Goal: Task Accomplishment & Management: Manage account settings

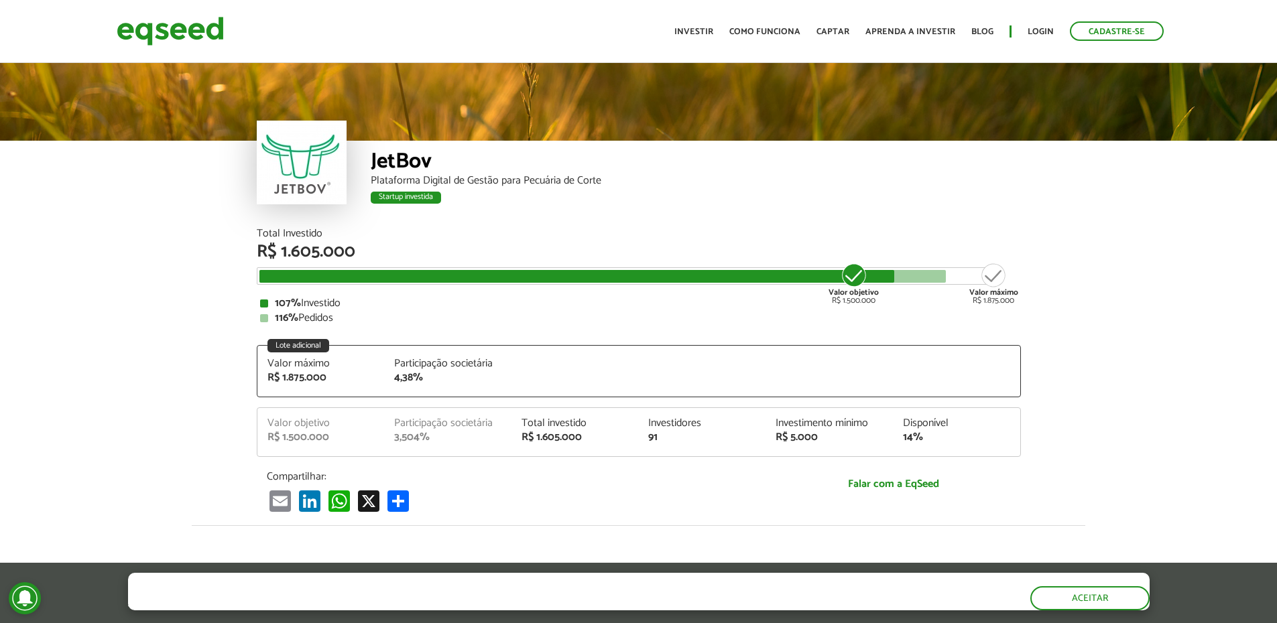
click at [107, 247] on article "JetBov Plataforma Digital de Gestão para Pecuária de Corte Startup investida St…" at bounding box center [638, 521] width 1277 height 922
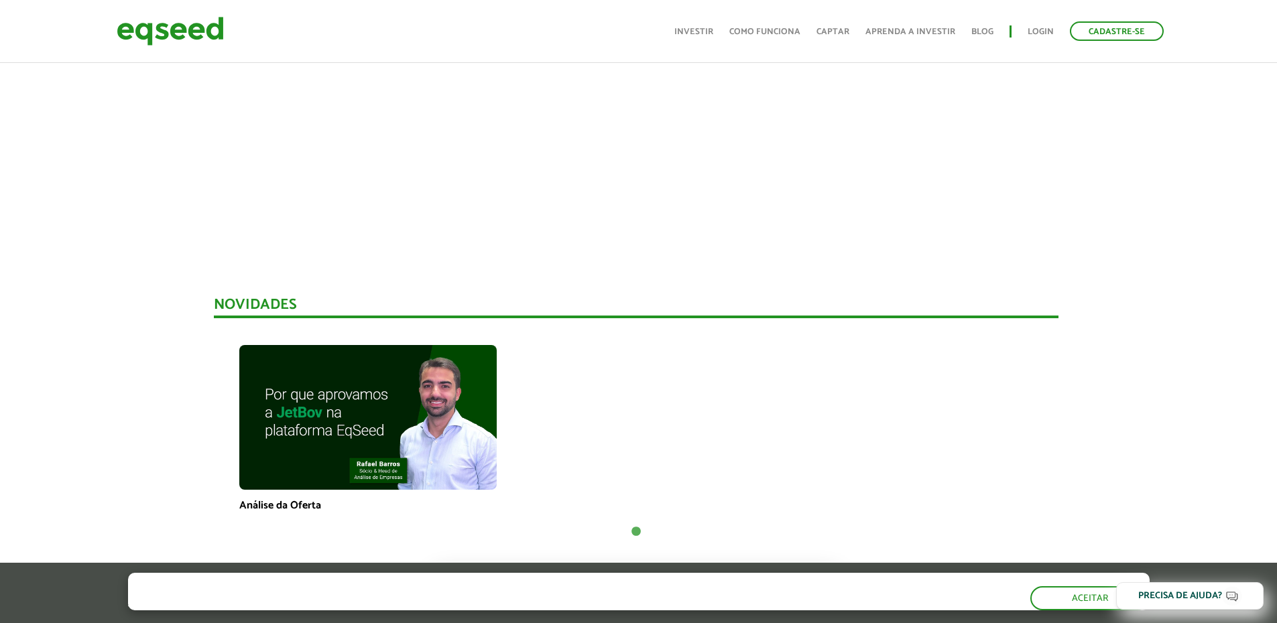
scroll to position [0, 3]
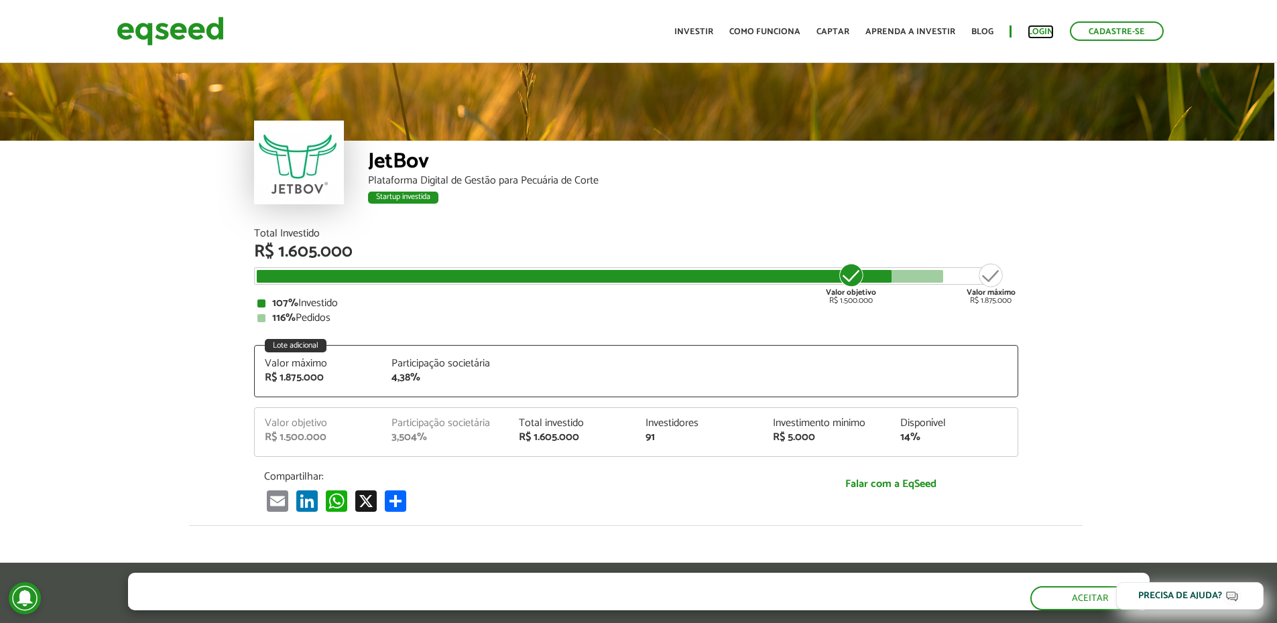
click at [1044, 30] on link "Login" at bounding box center [1041, 31] width 26 height 9
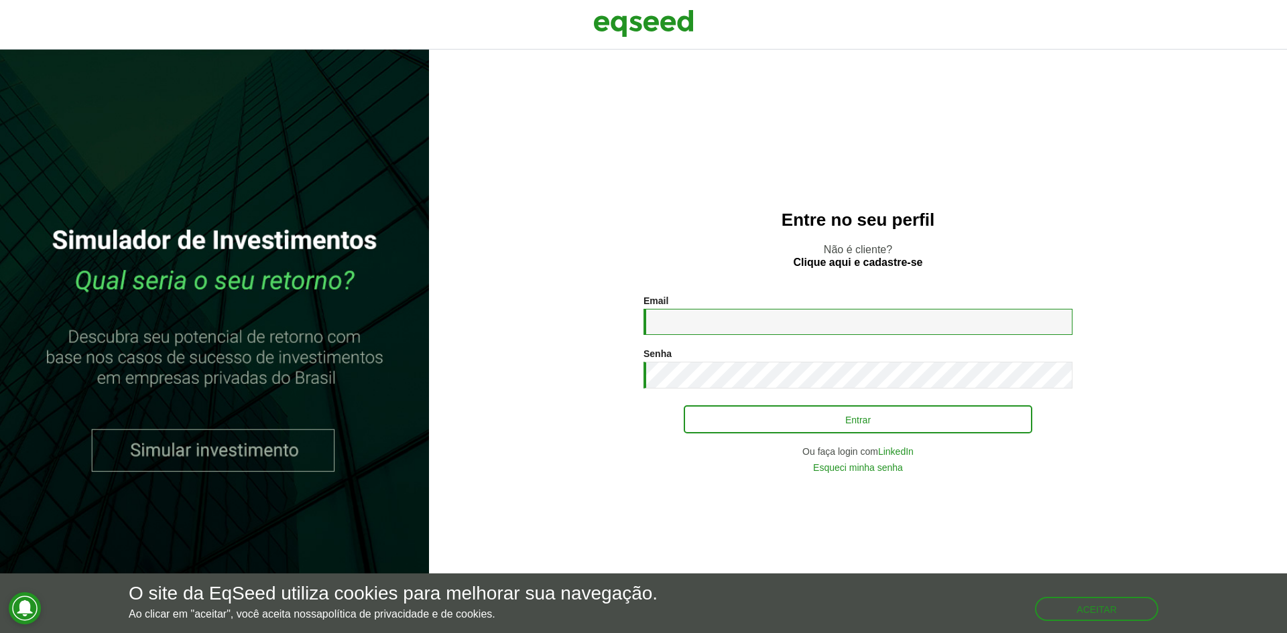
type input "**********"
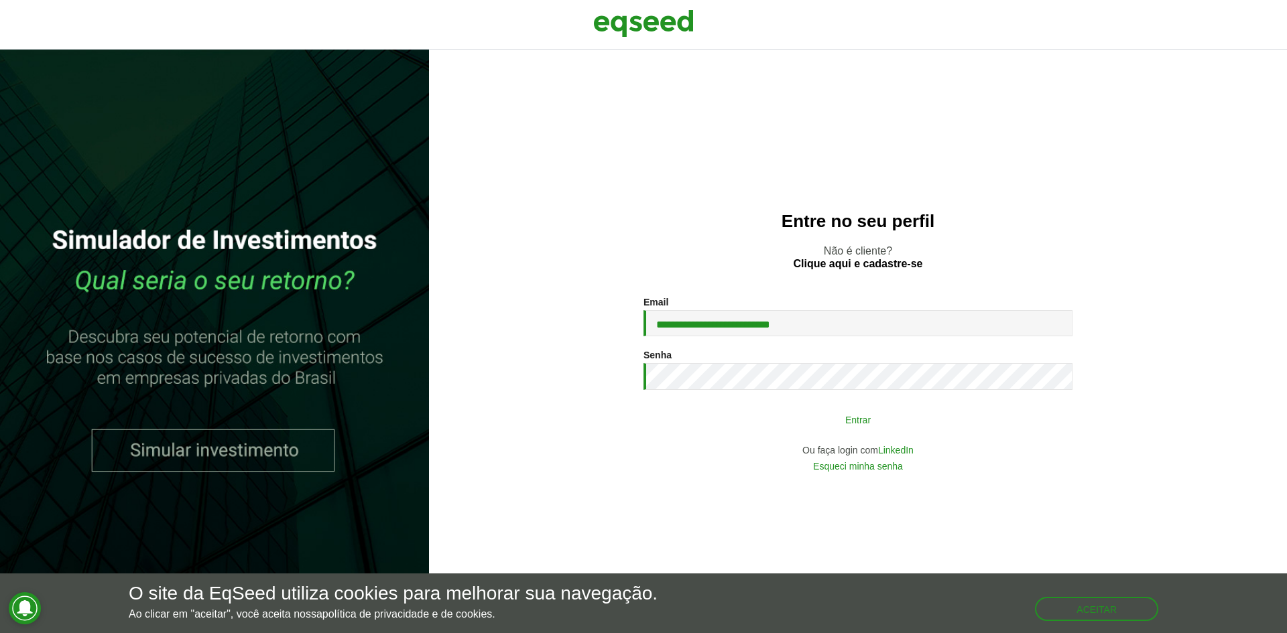
click at [768, 427] on button "Entrar" at bounding box center [858, 419] width 349 height 25
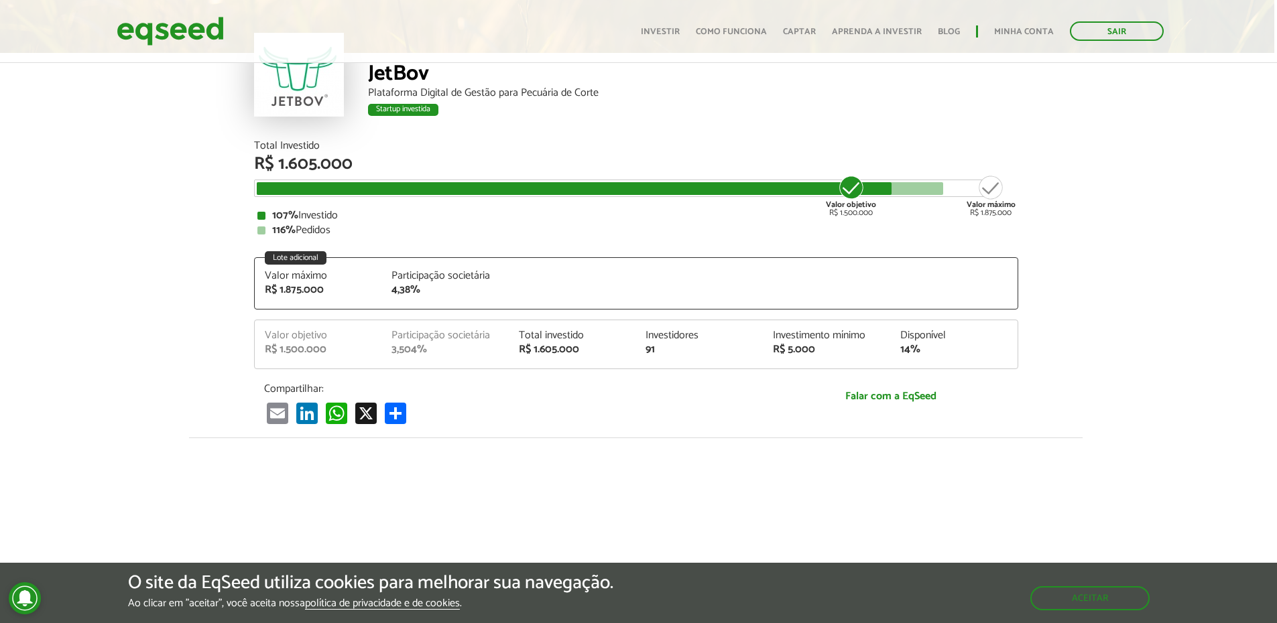
scroll to position [0, 3]
